Goal: Task Accomplishment & Management: Complete application form

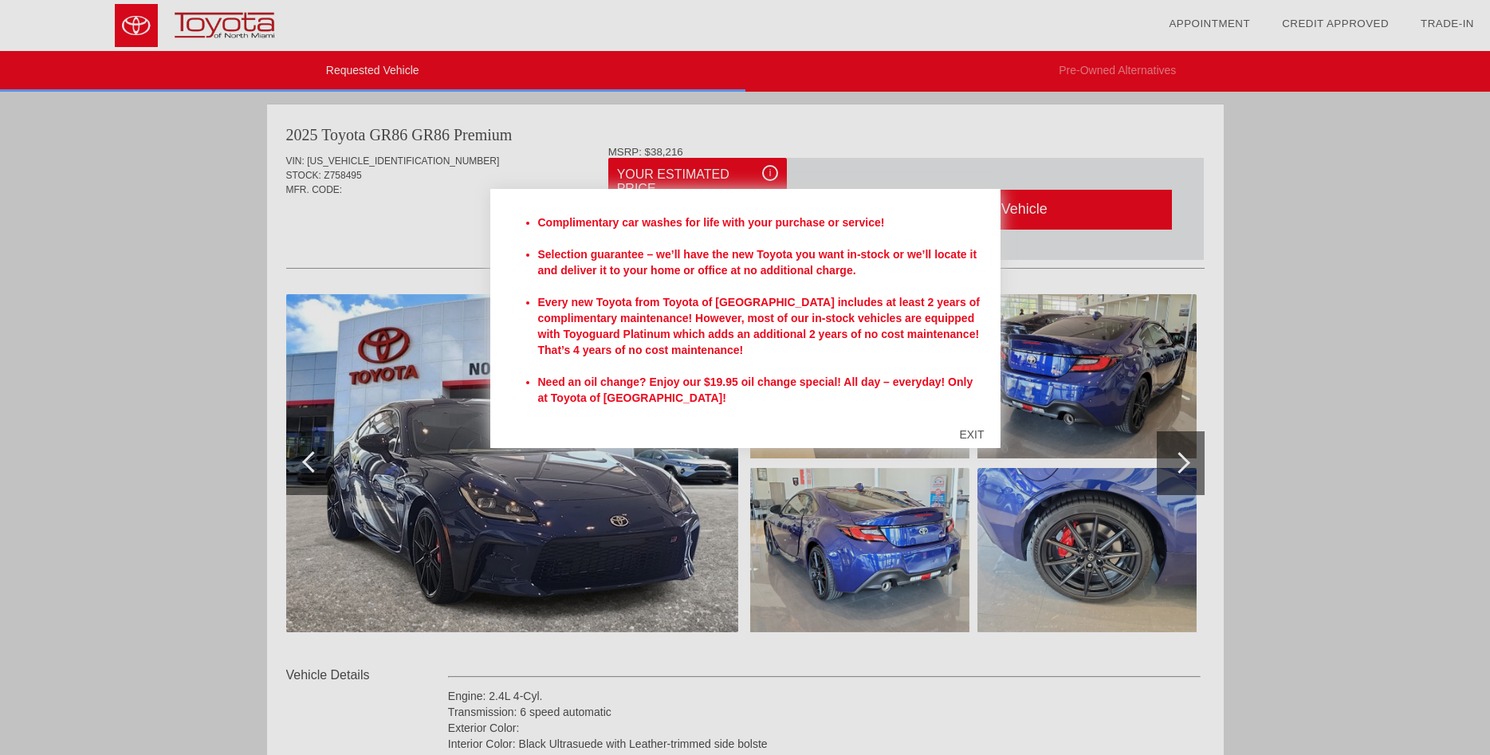
scroll to position [459, 0]
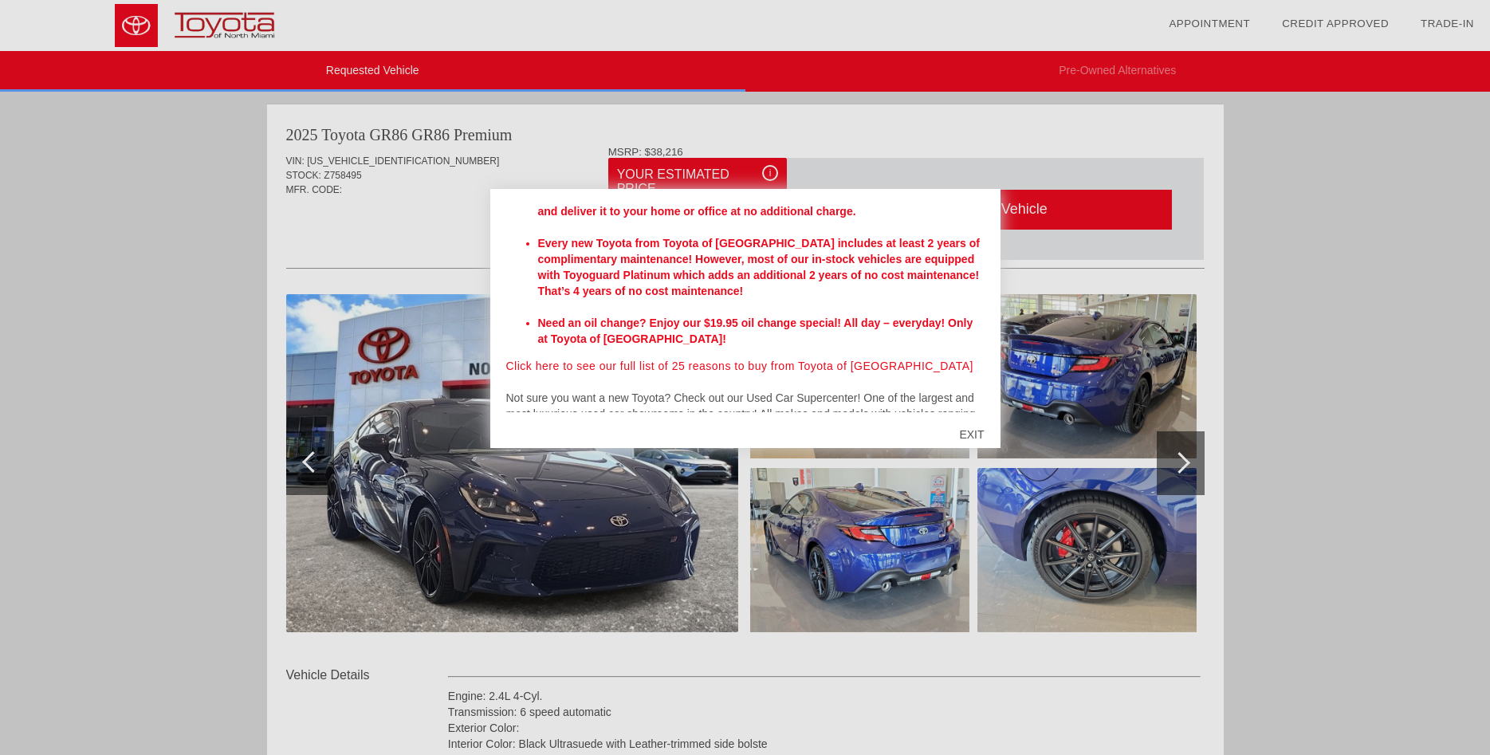
click at [973, 440] on div "EXIT" at bounding box center [971, 435] width 57 height 48
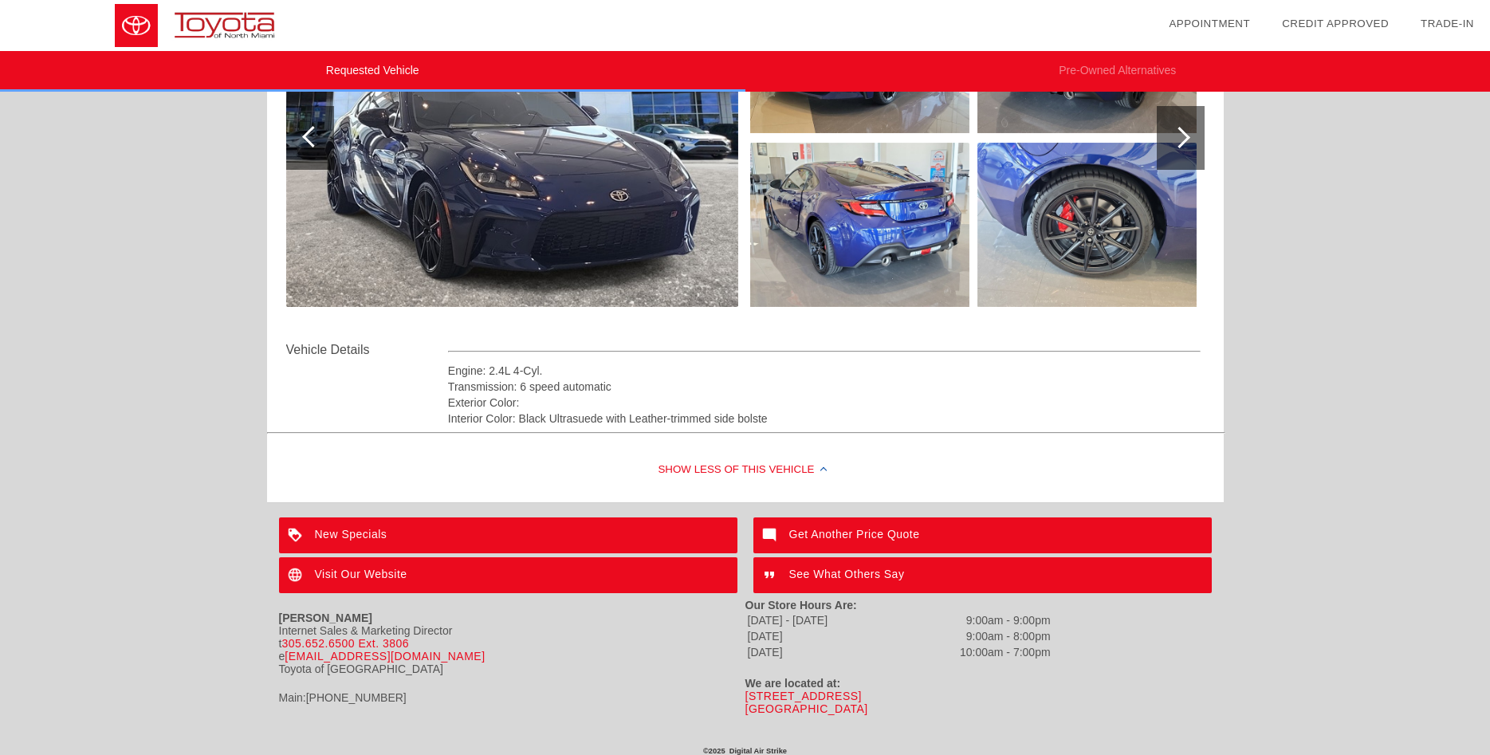
scroll to position [0, 0]
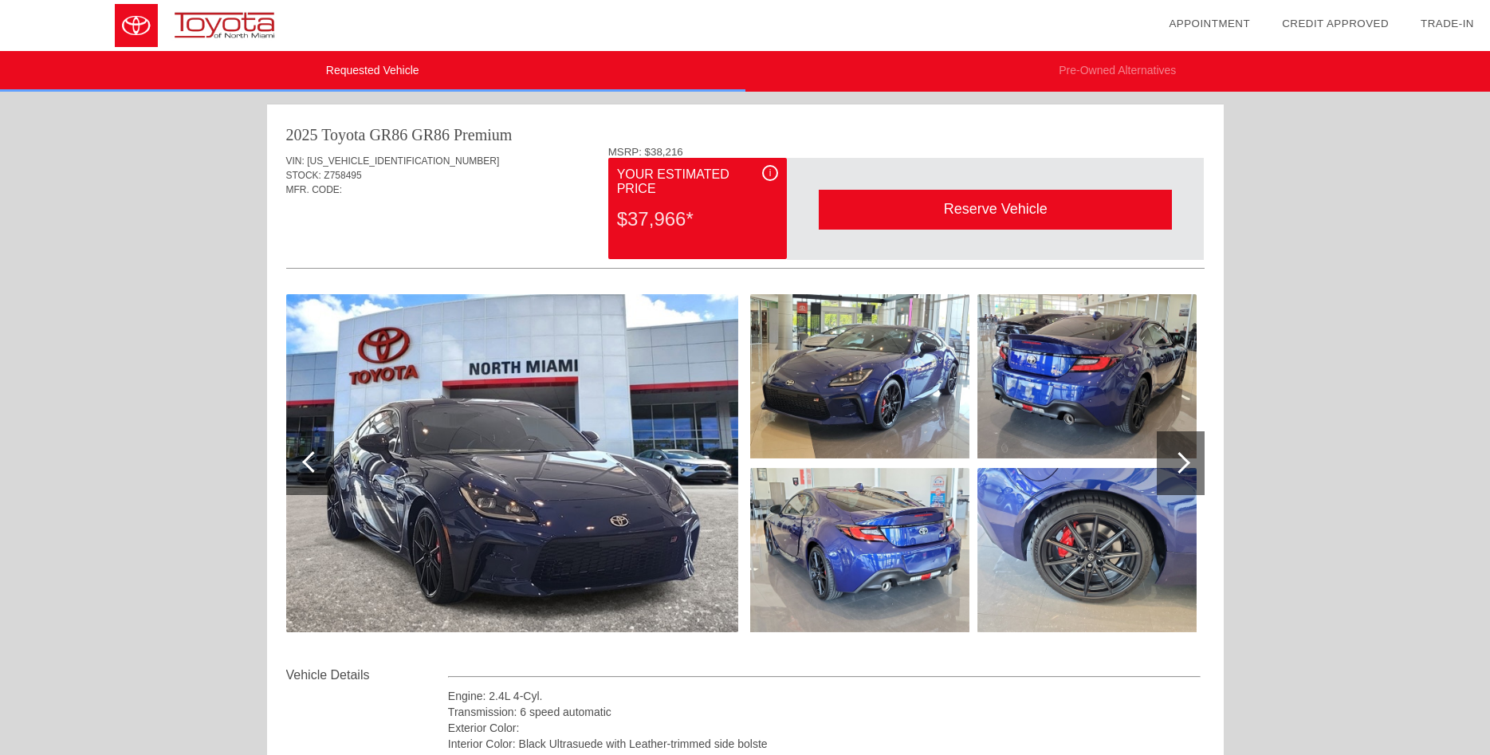
click at [1167, 459] on div at bounding box center [1181, 463] width 48 height 64
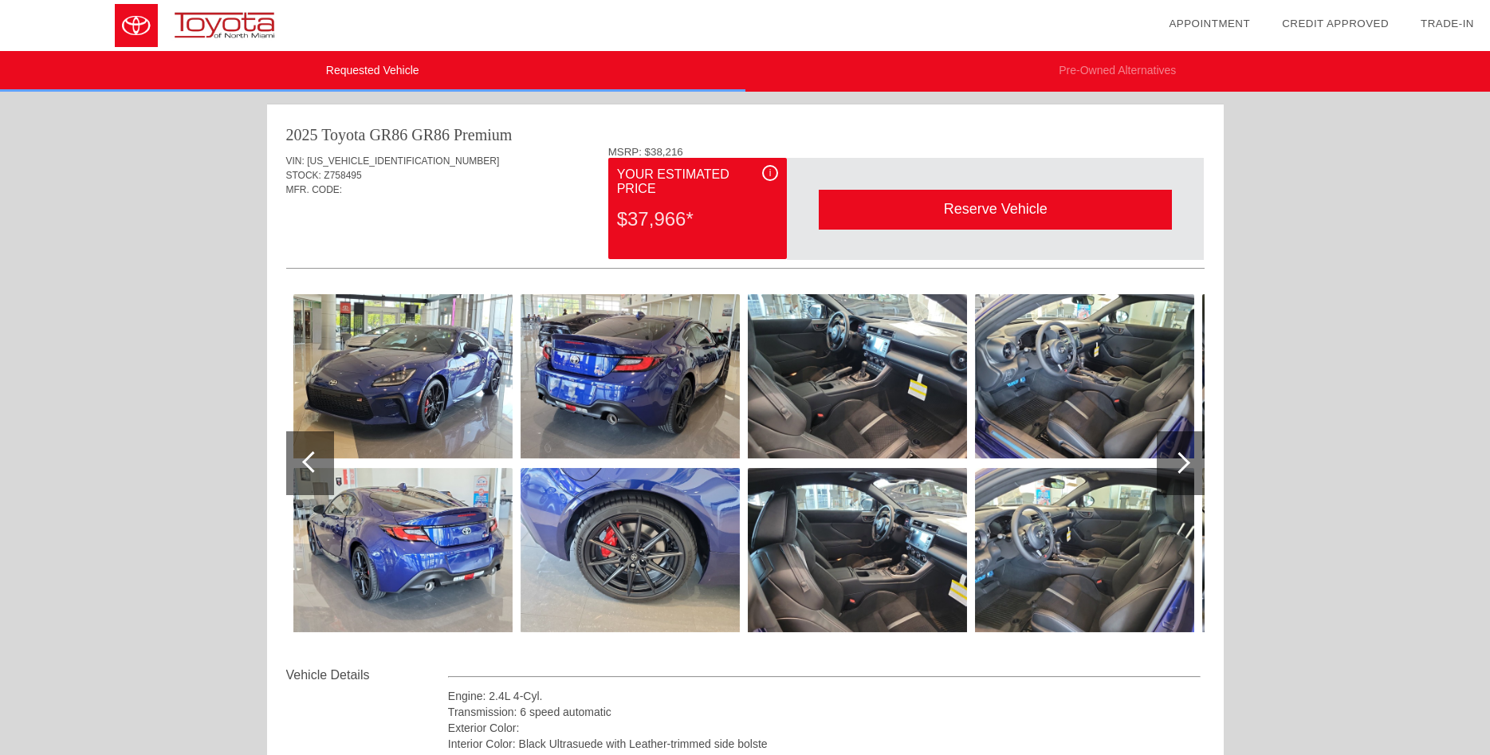
click at [1167, 459] on div at bounding box center [1181, 463] width 48 height 64
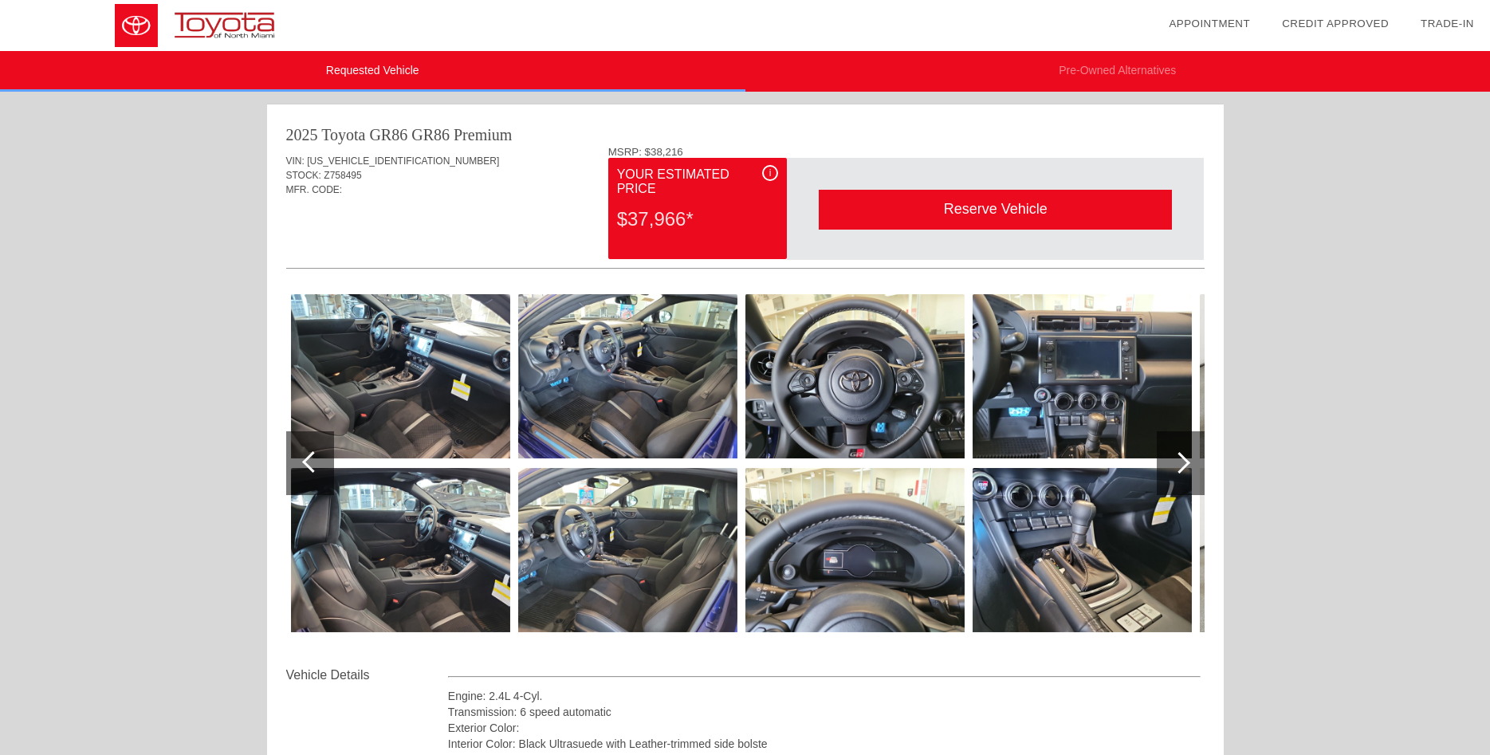
click at [1060, 531] on img at bounding box center [1082, 550] width 219 height 164
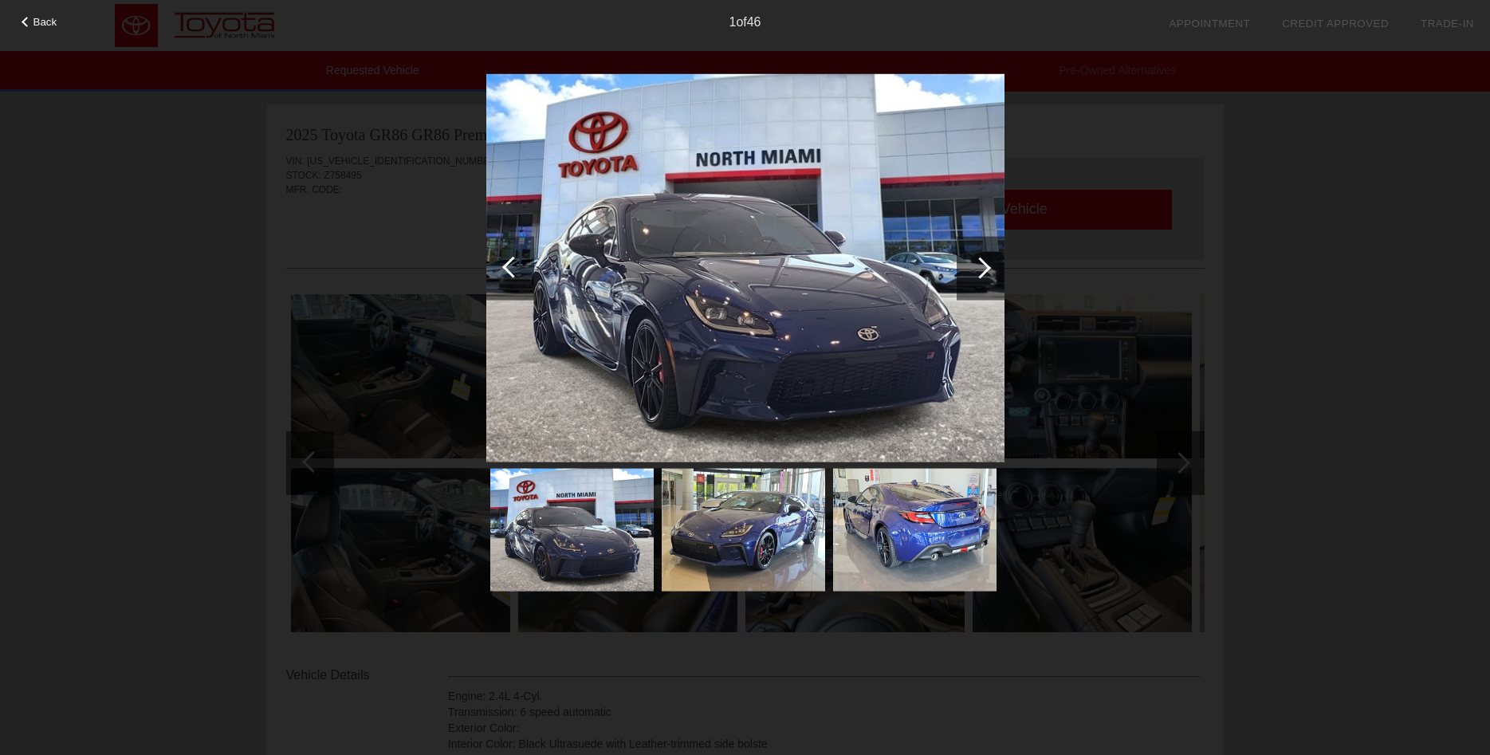
click at [993, 278] on div at bounding box center [981, 268] width 48 height 64
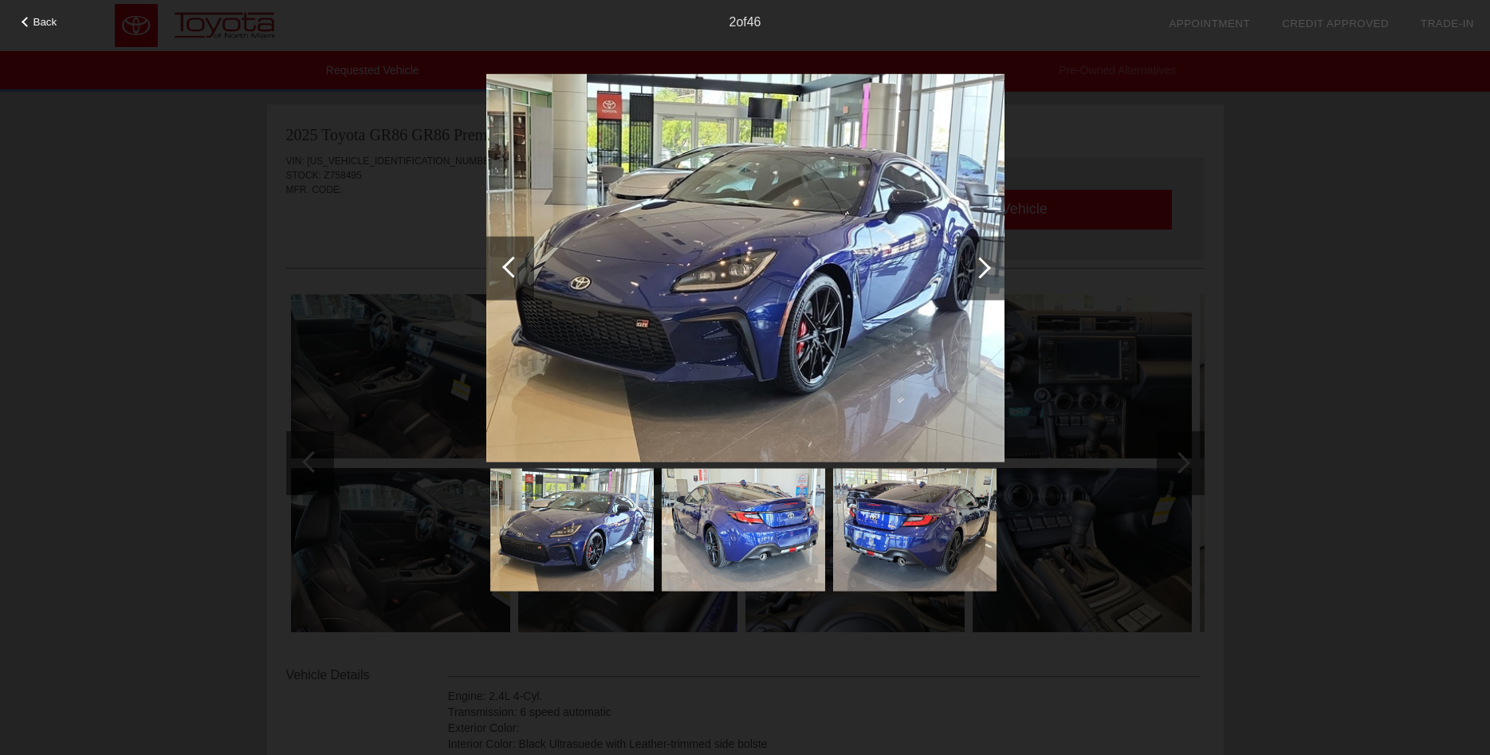
click at [993, 278] on div at bounding box center [981, 268] width 48 height 64
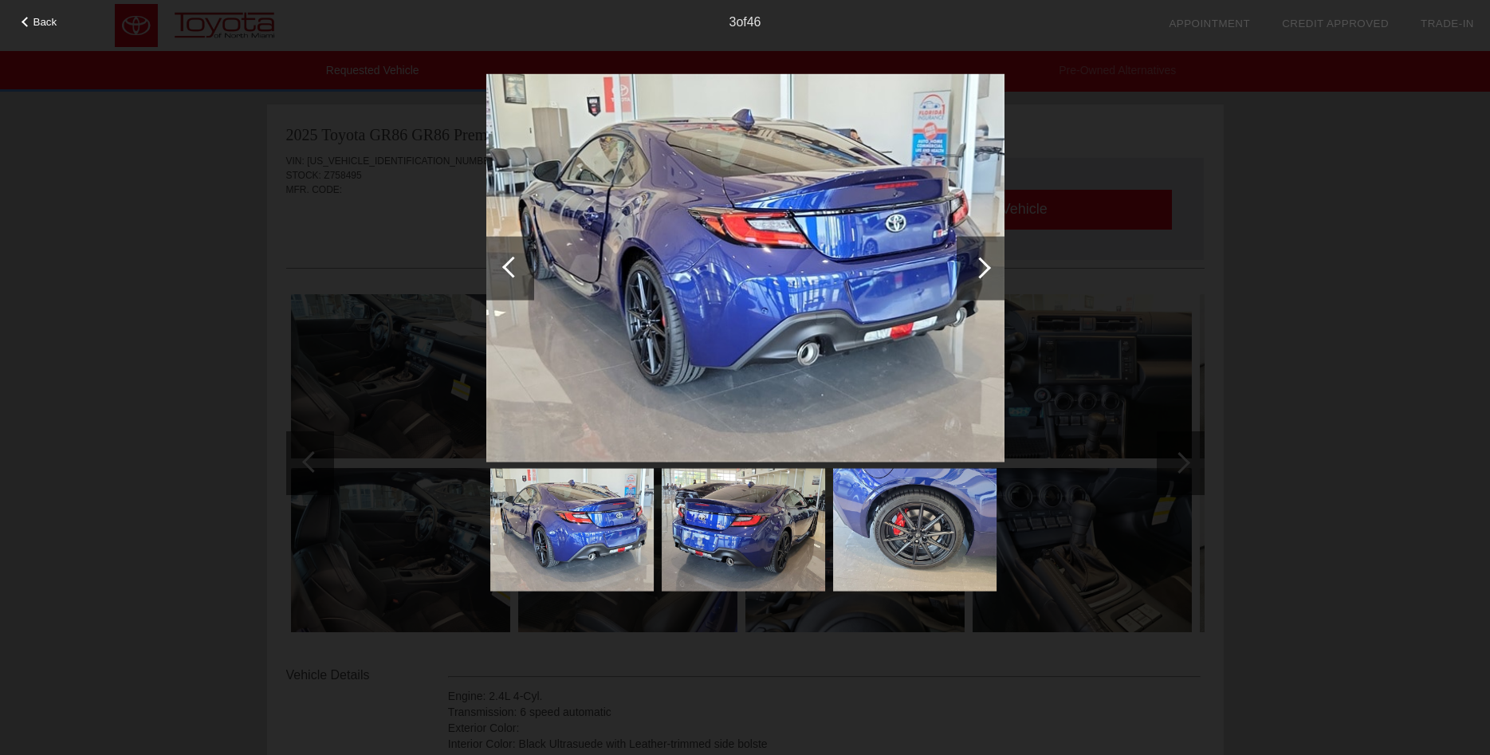
click at [993, 278] on div at bounding box center [981, 268] width 48 height 64
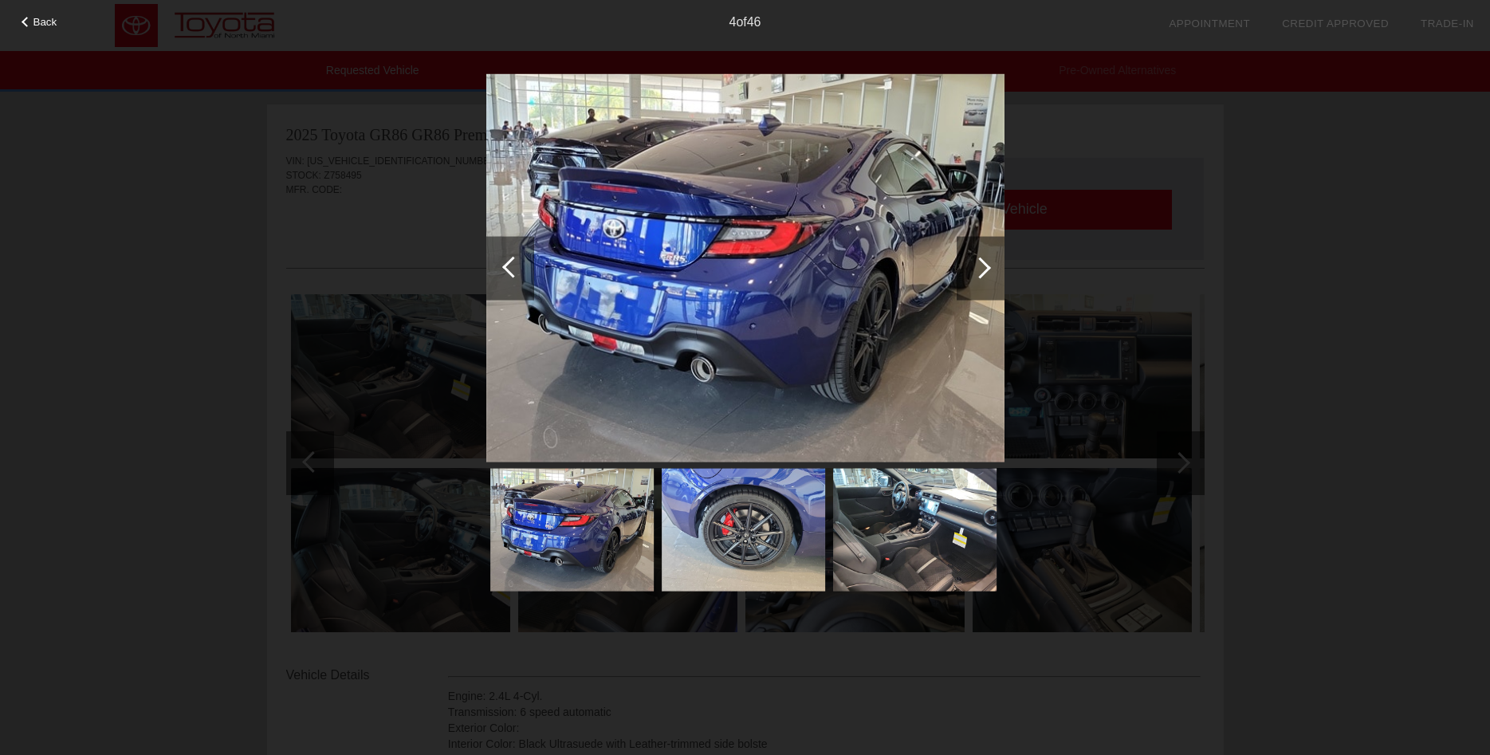
click at [993, 278] on div at bounding box center [981, 268] width 48 height 64
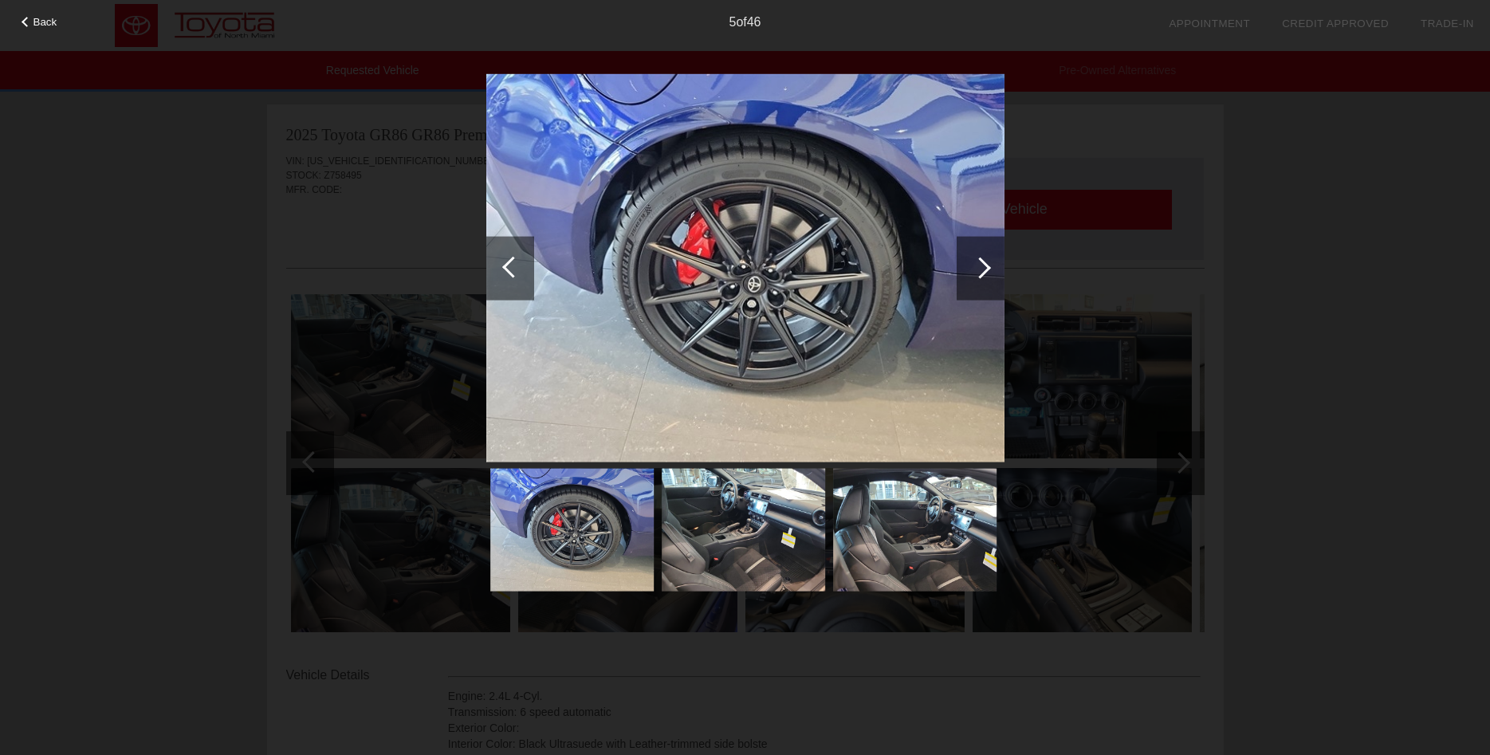
click at [993, 278] on div at bounding box center [981, 268] width 48 height 64
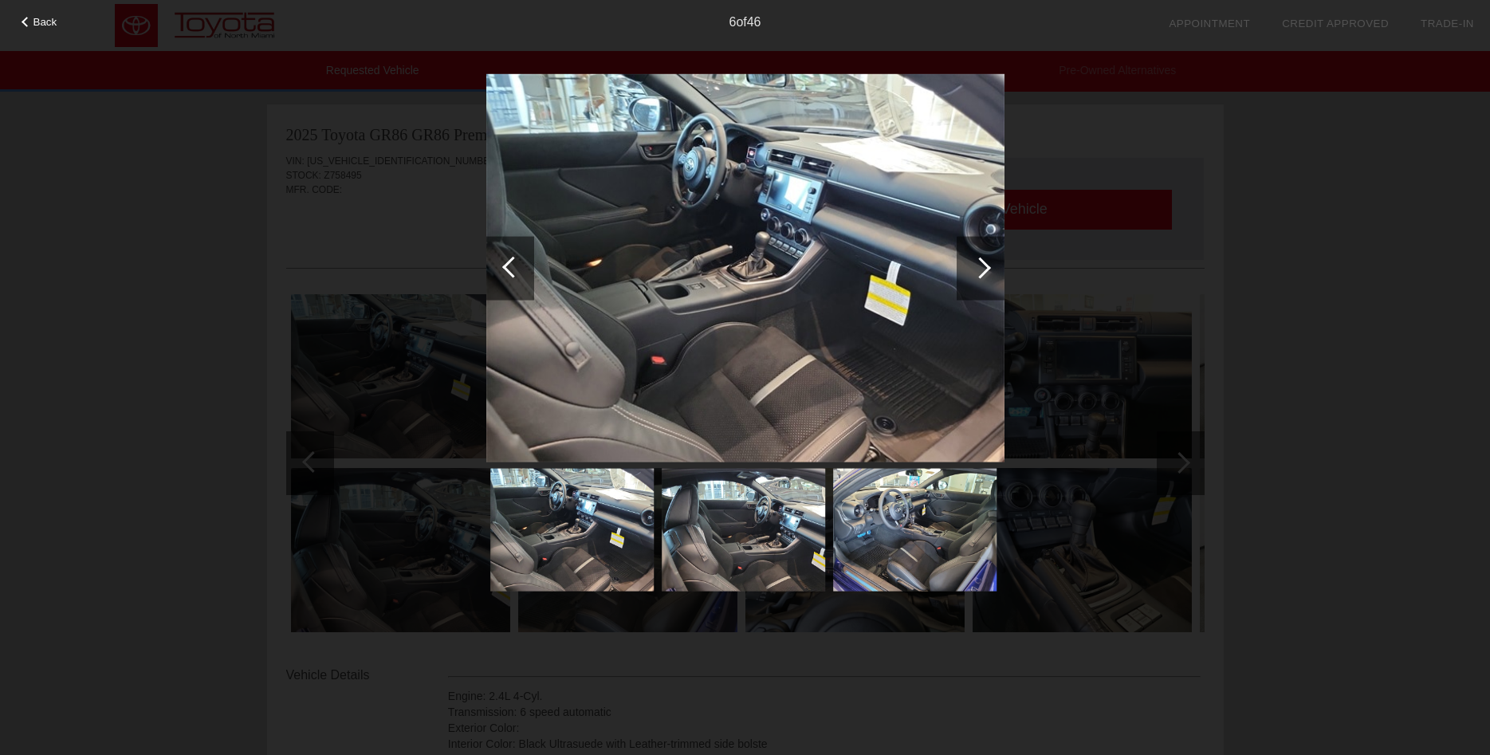
click at [993, 278] on div at bounding box center [981, 268] width 48 height 64
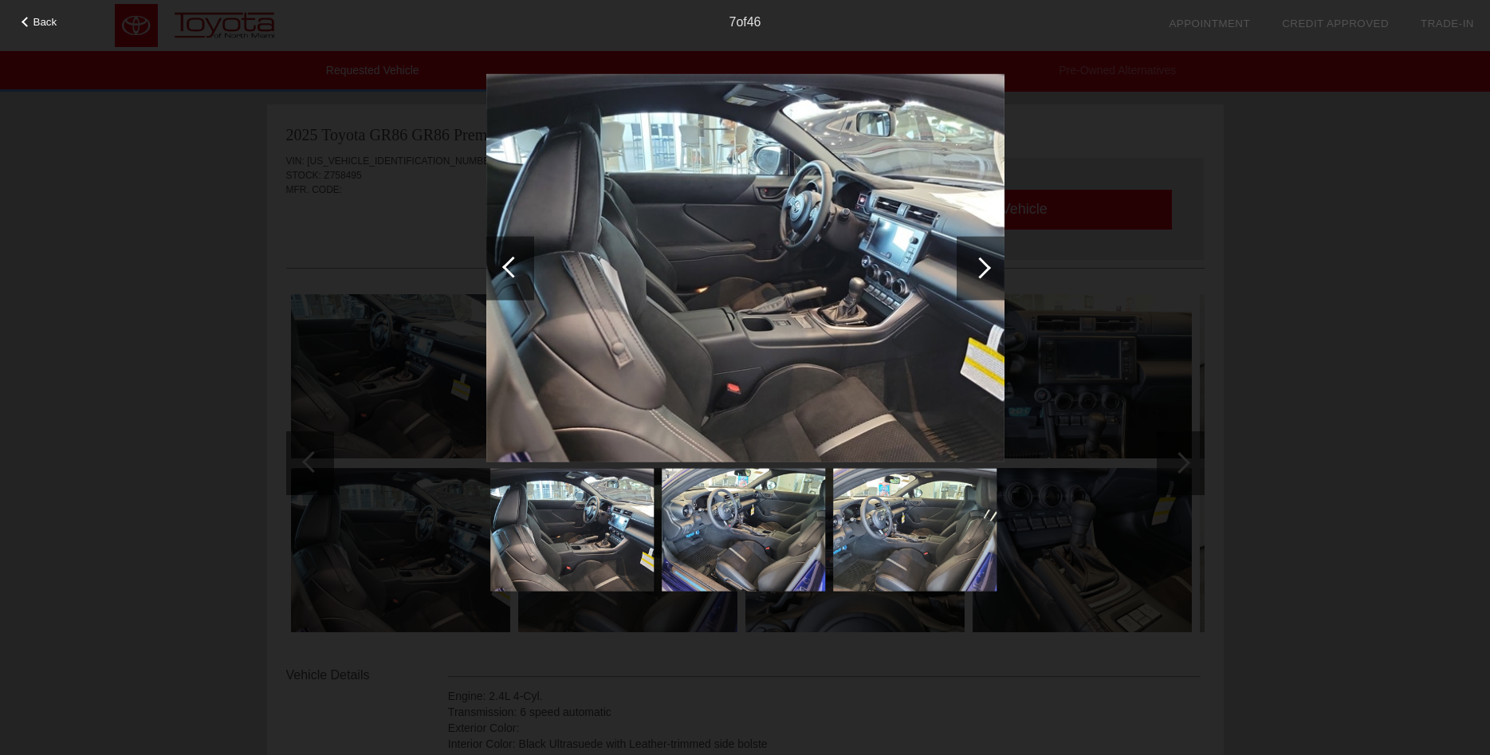
click at [975, 281] on div at bounding box center [981, 268] width 48 height 64
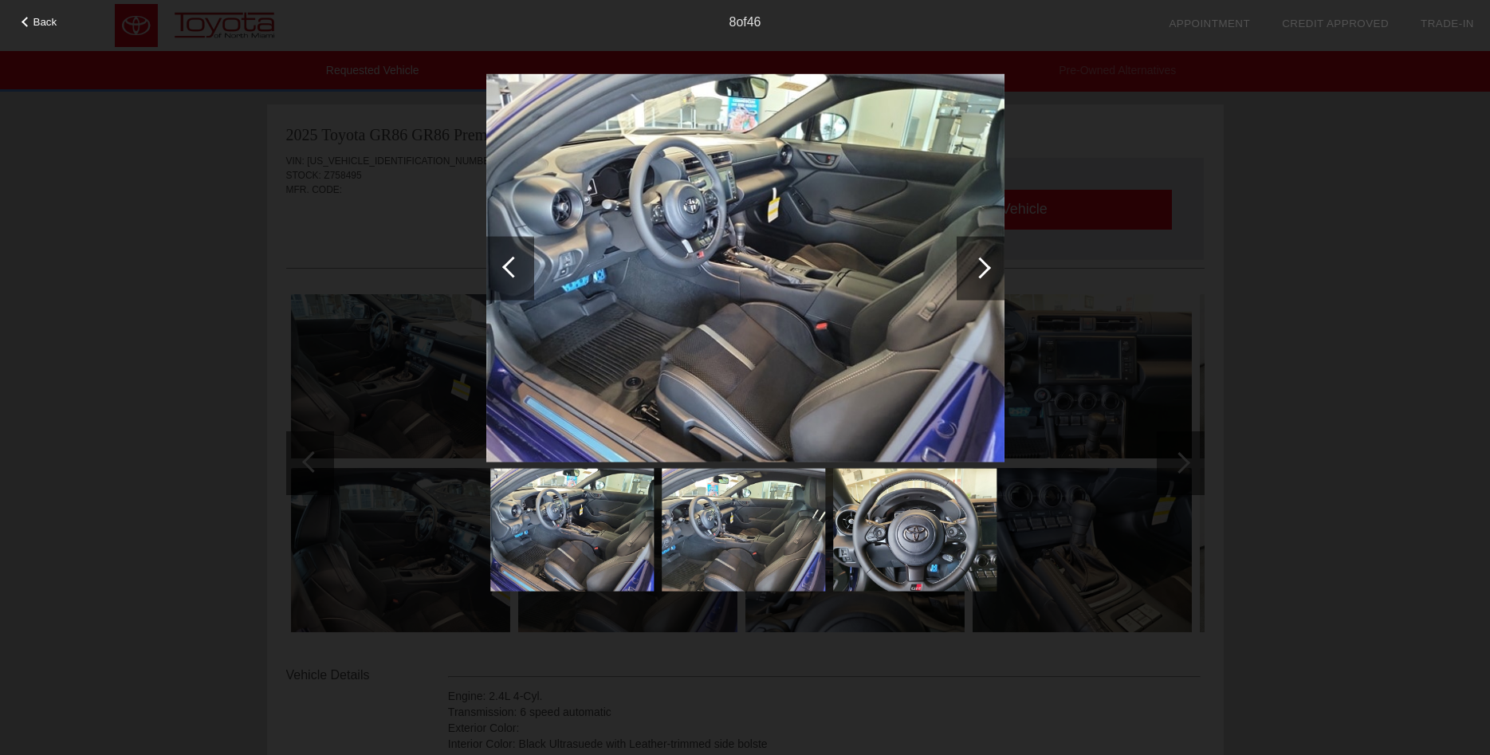
scroll to position [163, 0]
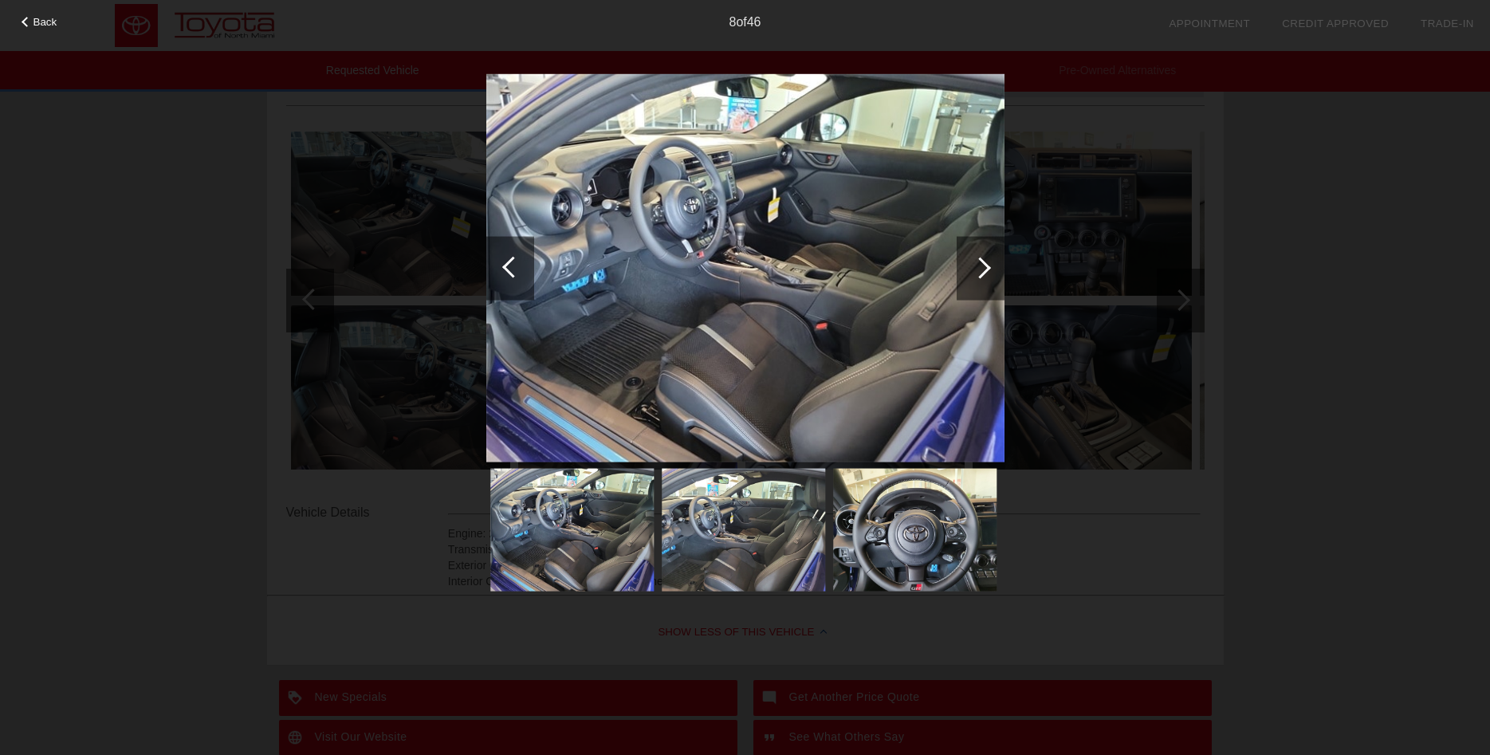
click at [986, 88] on img at bounding box center [745, 267] width 518 height 389
click at [37, 18] on span "Back" at bounding box center [45, 22] width 24 height 12
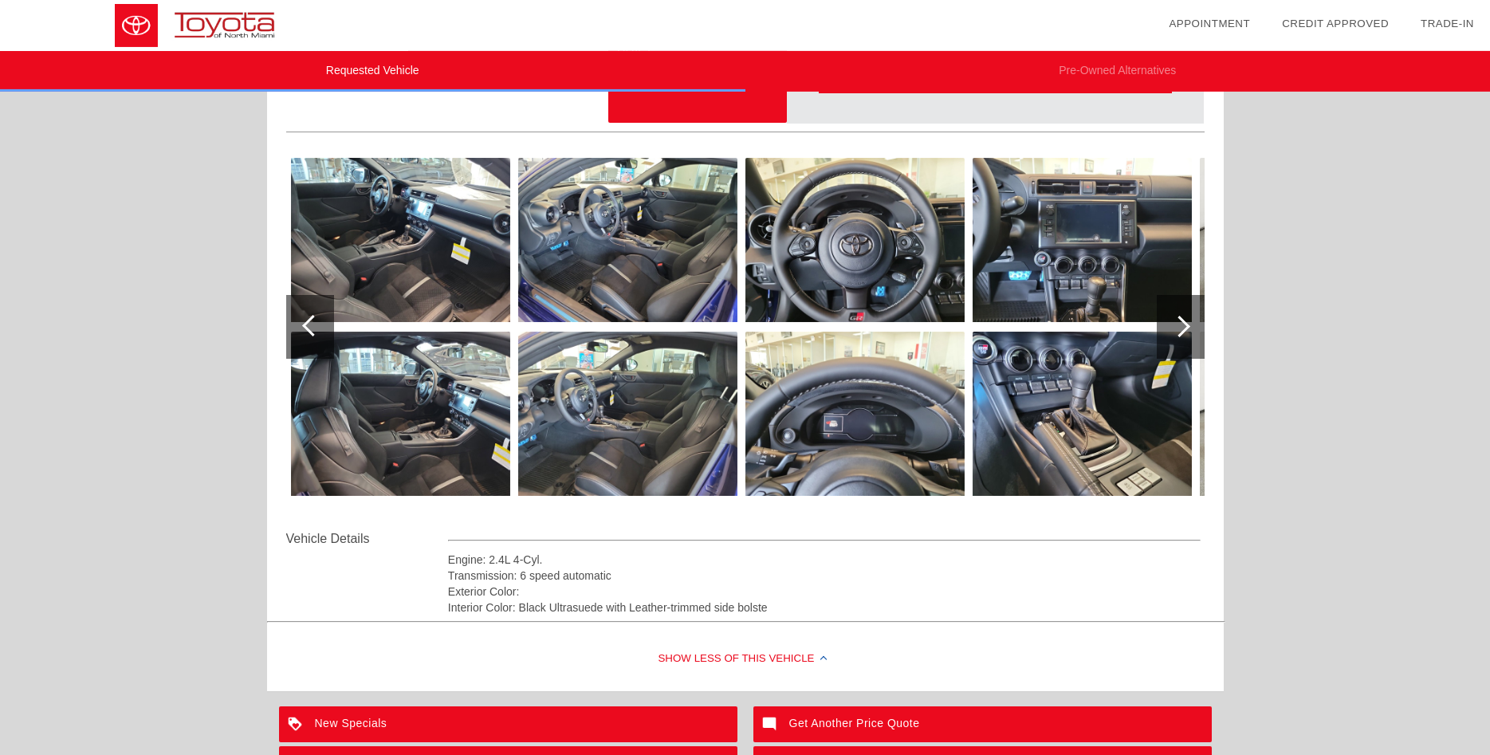
scroll to position [177, 0]
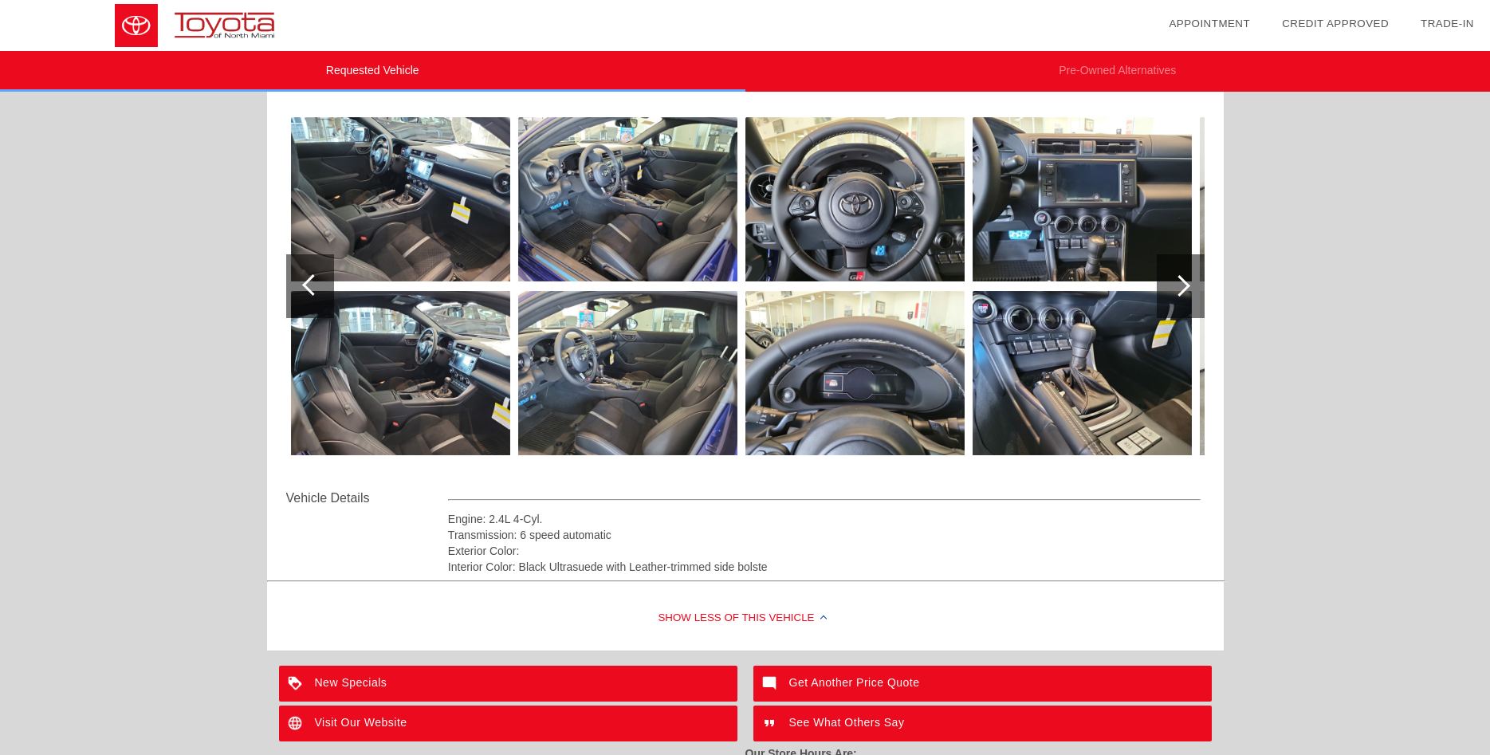
click at [811, 611] on div "Show Less of this Vehicle" at bounding box center [745, 619] width 957 height 64
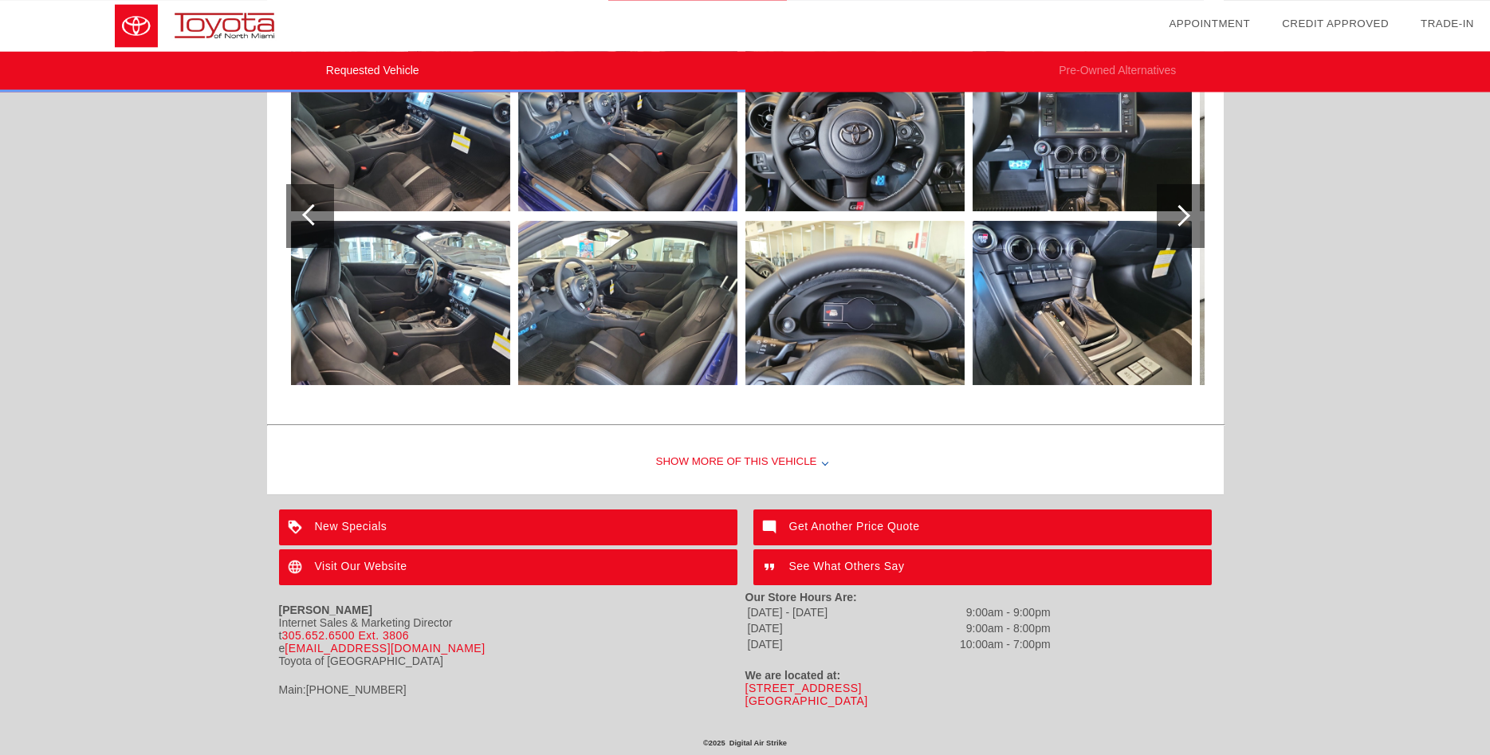
scroll to position [254, 0]
click at [848, 509] on div "Get Another Price Quote" at bounding box center [982, 527] width 458 height 36
